Goal: Task Accomplishment & Management: Complete application form

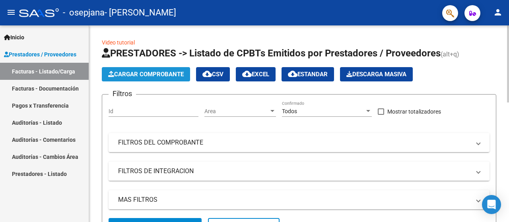
click at [159, 79] on button "Cargar Comprobante" at bounding box center [146, 74] width 88 height 14
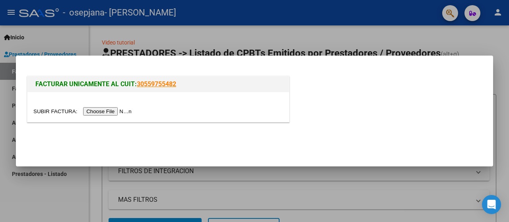
click at [130, 112] on input "file" at bounding box center [83, 111] width 101 height 8
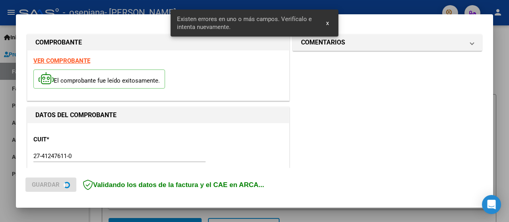
scroll to position [197, 0]
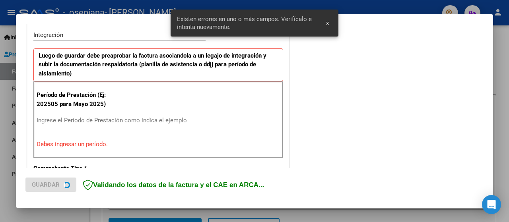
click at [198, 121] on input "Ingrese el Período de Prestación como indica el ejemplo" at bounding box center [121, 120] width 168 height 7
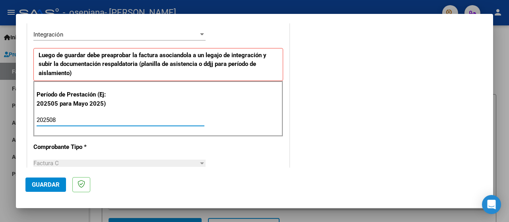
type input "202508"
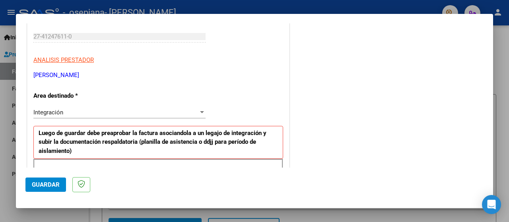
scroll to position [0, 0]
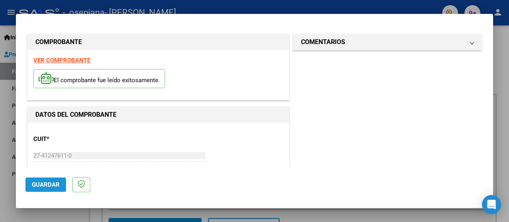
click at [44, 180] on button "Guardar" at bounding box center [45, 185] width 41 height 14
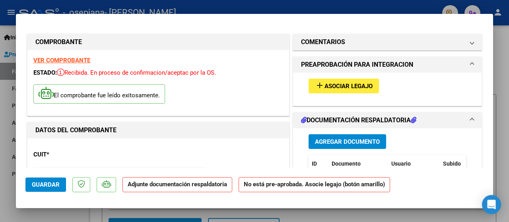
click at [318, 88] on mat-icon "add" at bounding box center [320, 86] width 10 height 10
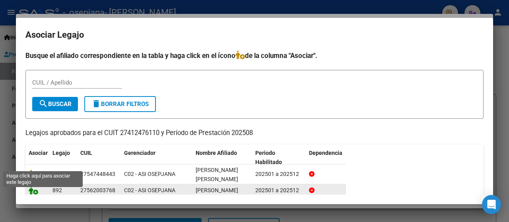
click at [32, 193] on icon at bounding box center [34, 190] width 10 height 9
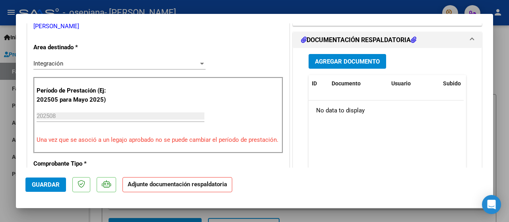
scroll to position [186, 0]
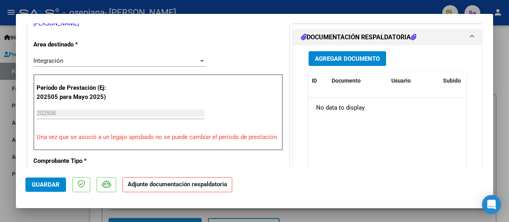
click at [340, 57] on span "Agregar Documento" at bounding box center [347, 58] width 65 height 7
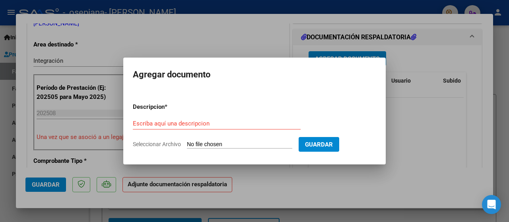
click at [254, 127] on div "Escriba aquí una descripcion" at bounding box center [217, 124] width 168 height 12
click at [226, 128] on div "Escriba aquí una descripcion" at bounding box center [217, 124] width 168 height 12
type input "Planilla de asistencia"
click at [226, 140] on form "Descripcion * Planilla de asistencia Escriba aquí una descripcion Seleccionar A…" at bounding box center [255, 126] width 244 height 58
click at [226, 141] on input "Seleccionar Archivo" at bounding box center [239, 145] width 105 height 8
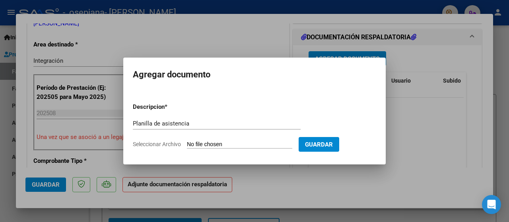
type input "C:\fakepath\[PERSON_NAME].pdf"
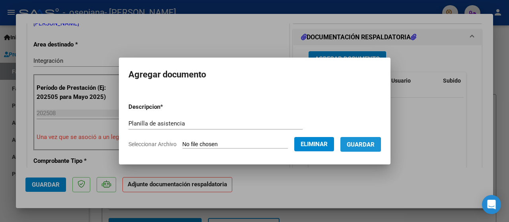
click at [358, 144] on span "Guardar" at bounding box center [361, 144] width 28 height 7
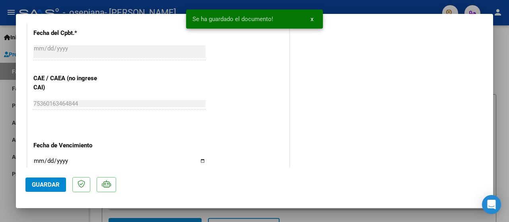
scroll to position [575, 0]
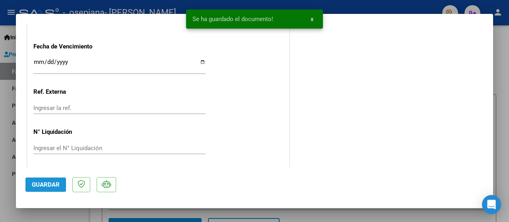
click at [52, 188] on span "Guardar" at bounding box center [46, 184] width 28 height 7
click at [0, 174] on div at bounding box center [254, 111] width 509 height 222
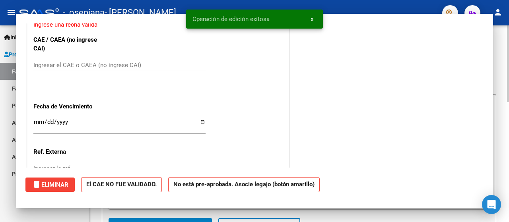
scroll to position [0, 0]
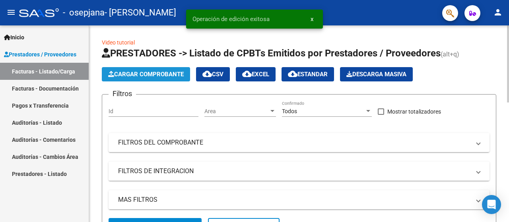
click at [122, 71] on span "Cargar Comprobante" at bounding box center [146, 74] width 76 height 7
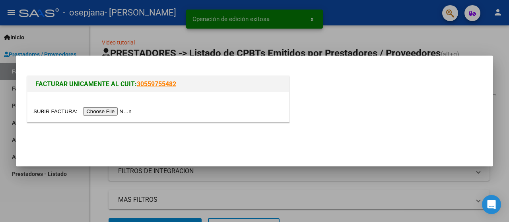
click at [103, 111] on input "file" at bounding box center [83, 111] width 101 height 8
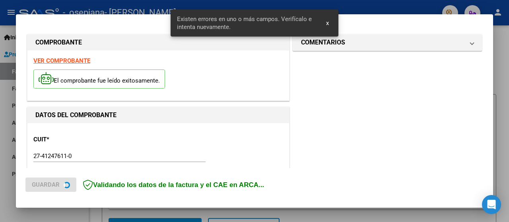
scroll to position [197, 0]
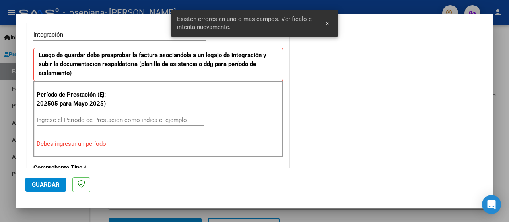
click at [83, 114] on div "Ingrese el Período de Prestación como indica el ejemplo" at bounding box center [121, 120] width 168 height 12
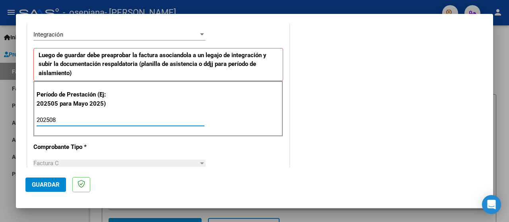
type input "202508"
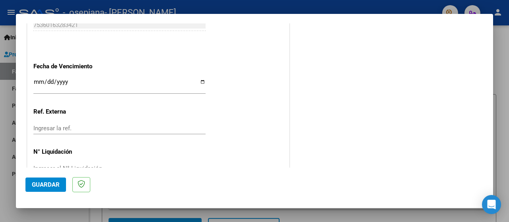
scroll to position [572, 0]
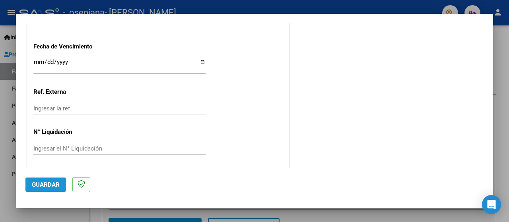
click at [57, 179] on button "Guardar" at bounding box center [45, 185] width 41 height 14
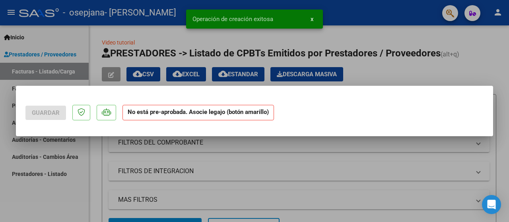
scroll to position [0, 0]
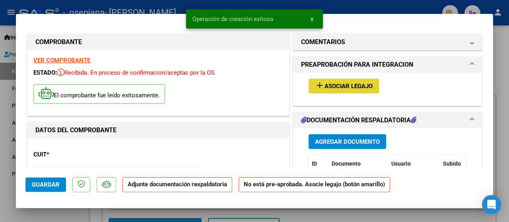
click at [358, 83] on span "Asociar Legajo" at bounding box center [349, 86] width 48 height 7
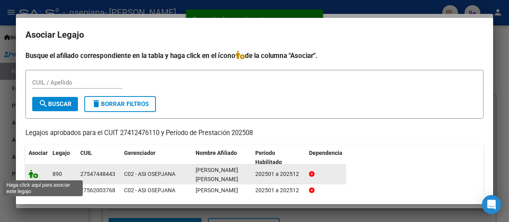
click at [30, 172] on icon at bounding box center [34, 174] width 10 height 9
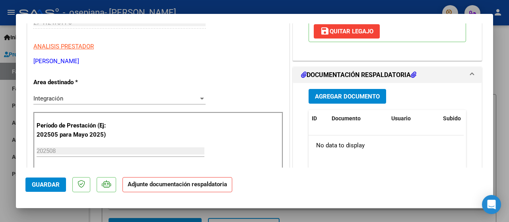
scroll to position [122, 0]
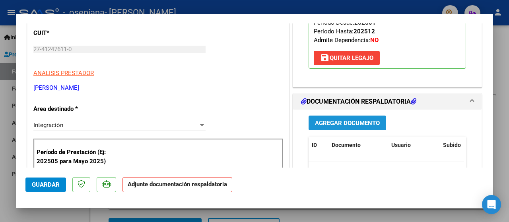
click at [325, 126] on button "Agregar Documento" at bounding box center [348, 123] width 78 height 15
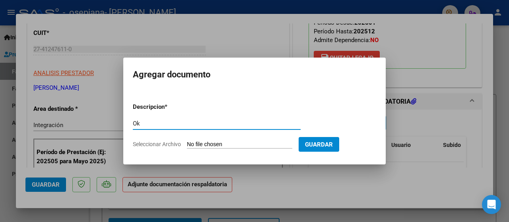
type input "O"
type input "Planilla de asistencia"
click at [236, 142] on input "Seleccionar Archivo" at bounding box center [239, 145] width 105 height 8
type input "C:\fakepath\[PERSON_NAME].pdf"
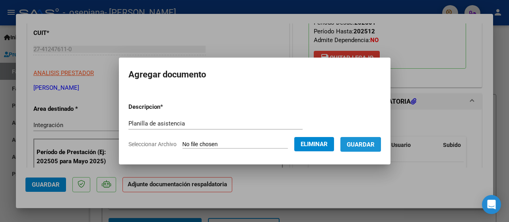
click at [369, 145] on span "Guardar" at bounding box center [361, 144] width 28 height 7
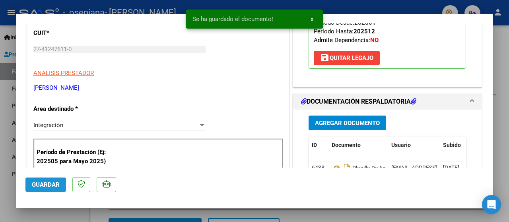
click at [54, 180] on button "Guardar" at bounding box center [45, 185] width 41 height 14
click at [12, 136] on div at bounding box center [254, 111] width 509 height 222
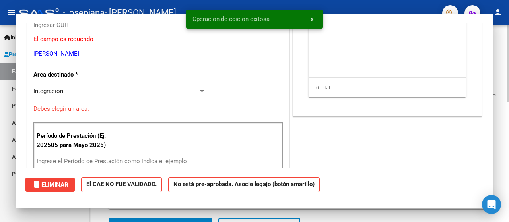
scroll to position [0, 0]
